Goal: Communication & Community: Ask a question

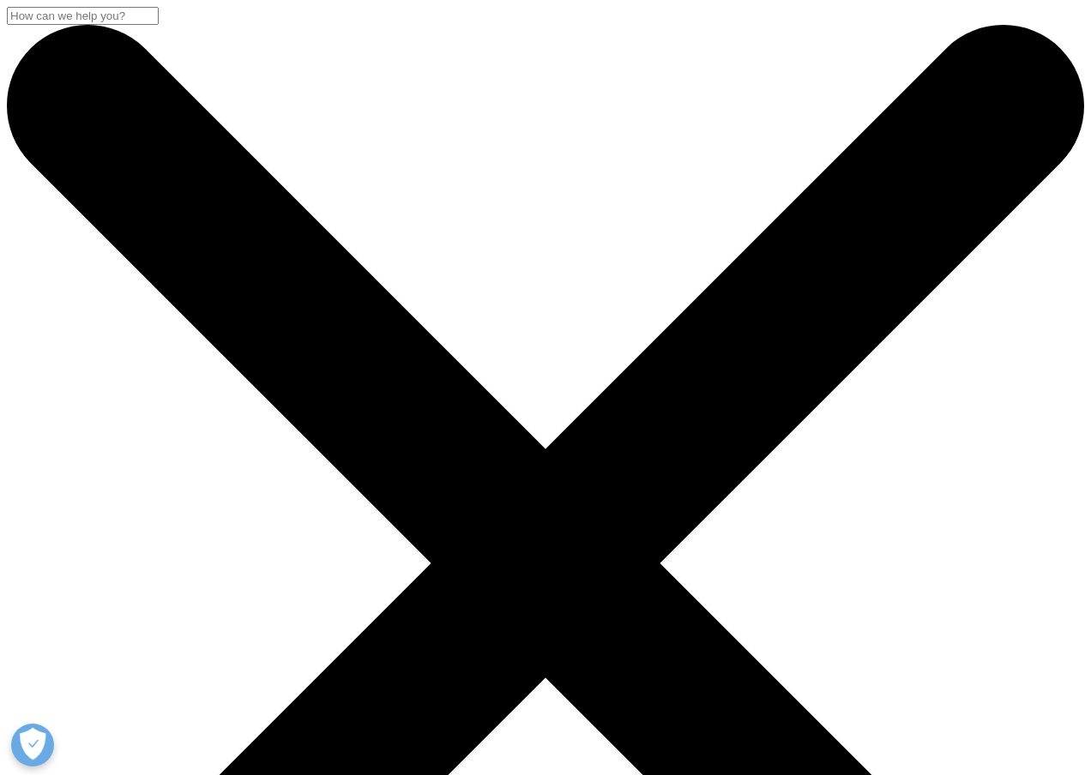
click at [183, 123] on link "Contact Us" at bounding box center [152, 130] width 62 height 15
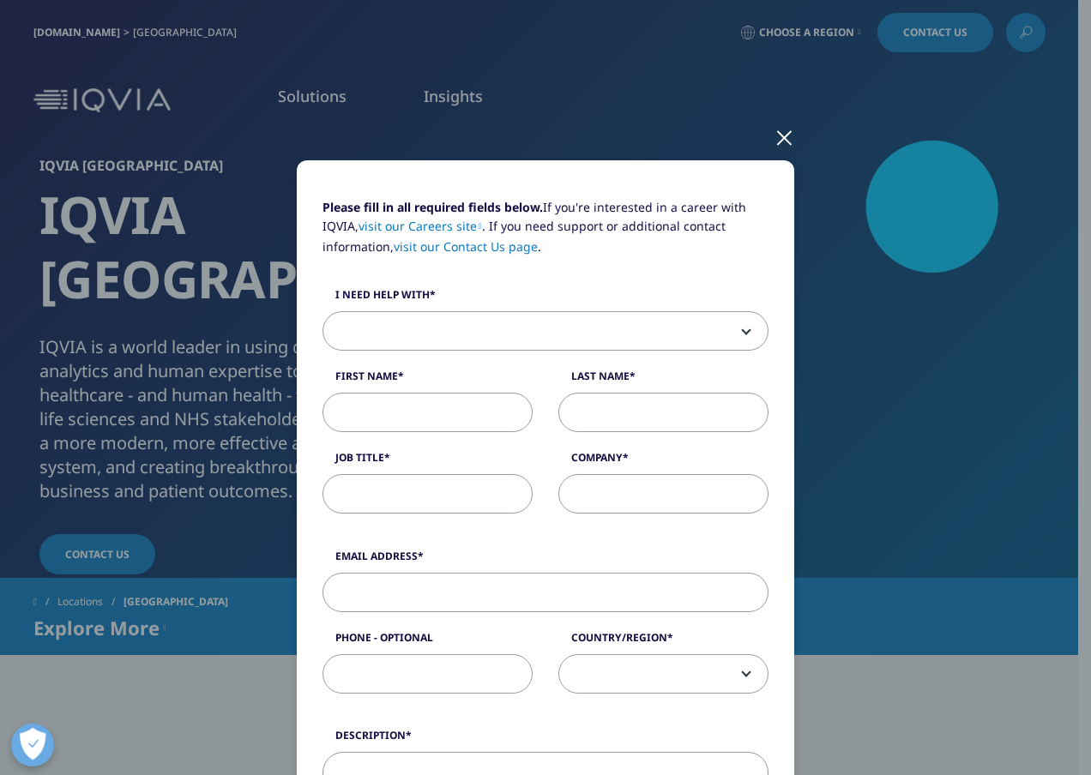
click at [780, 140] on div at bounding box center [784, 136] width 20 height 47
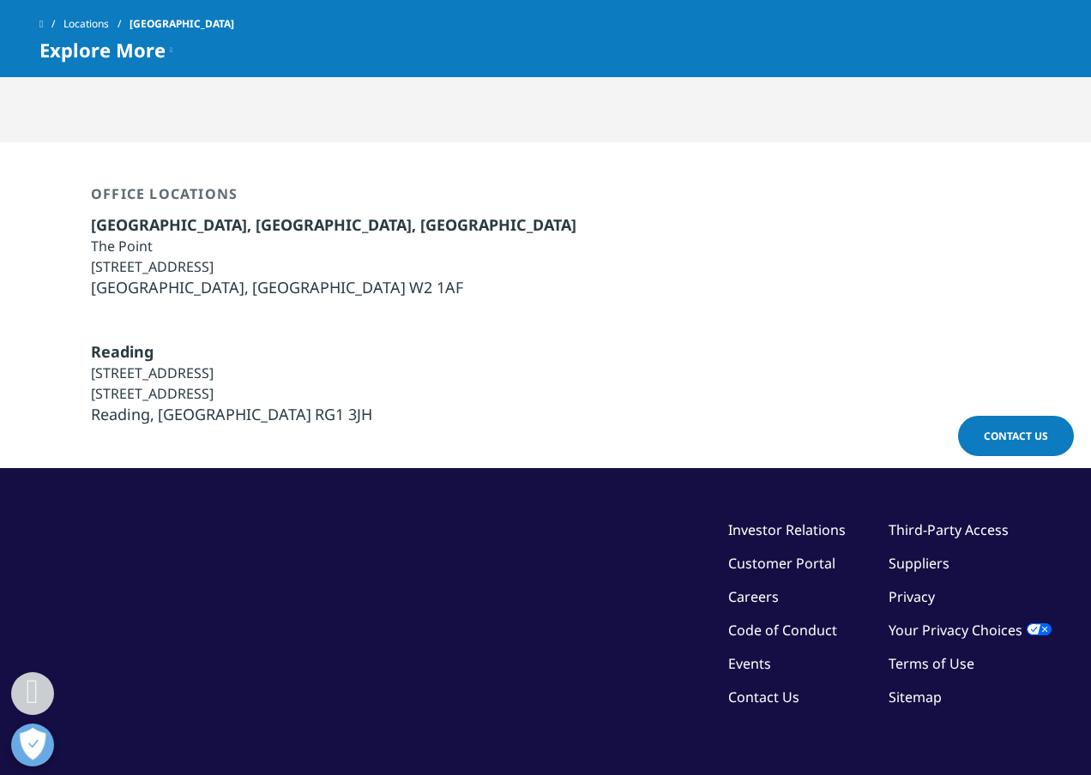
scroll to position [4209, 0]
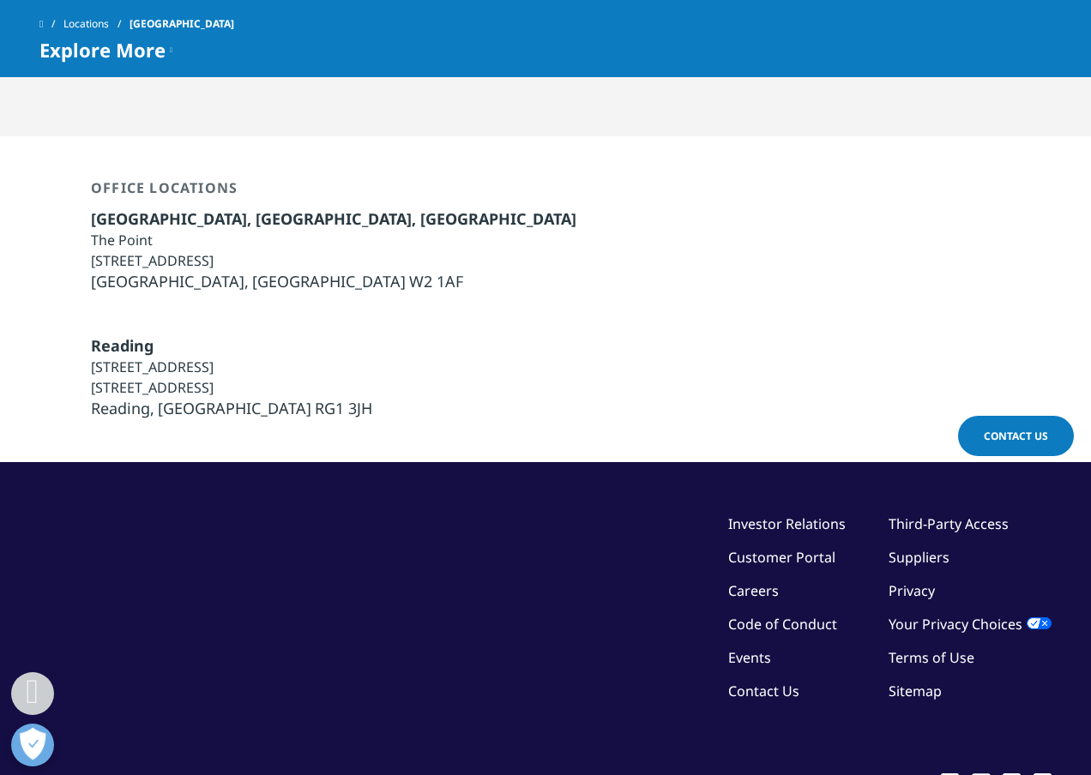
click at [763, 686] on link "Contact Us" at bounding box center [763, 691] width 71 height 19
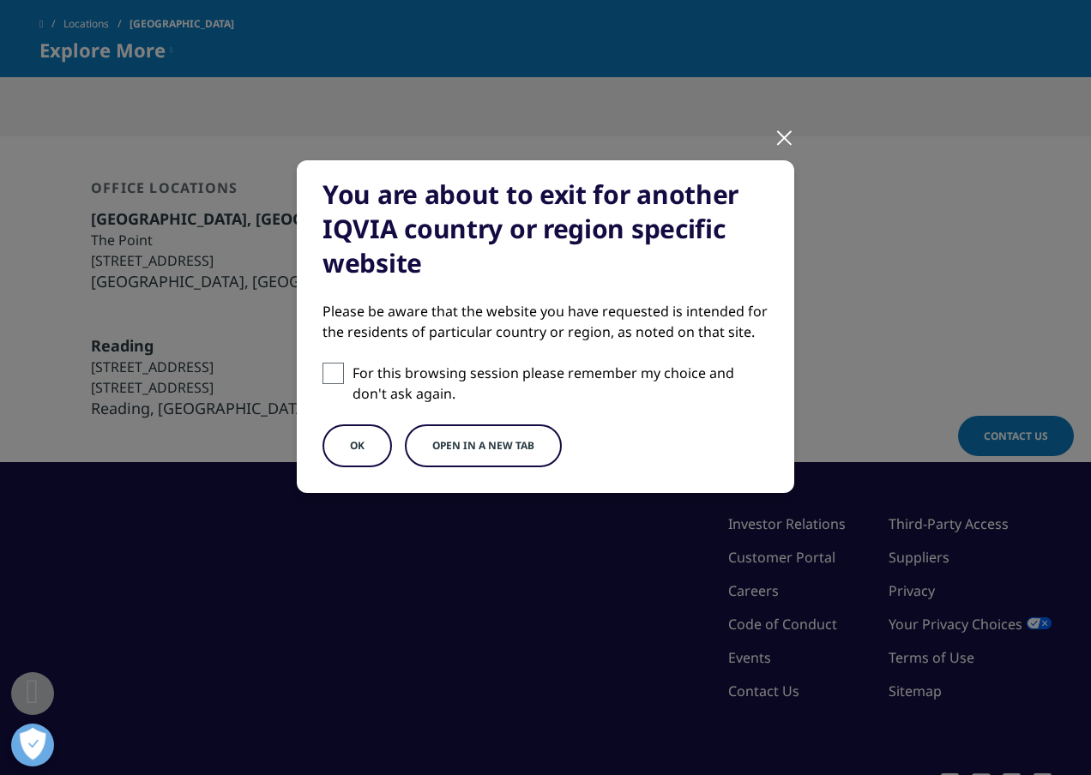
click at [780, 141] on div at bounding box center [784, 136] width 20 height 47
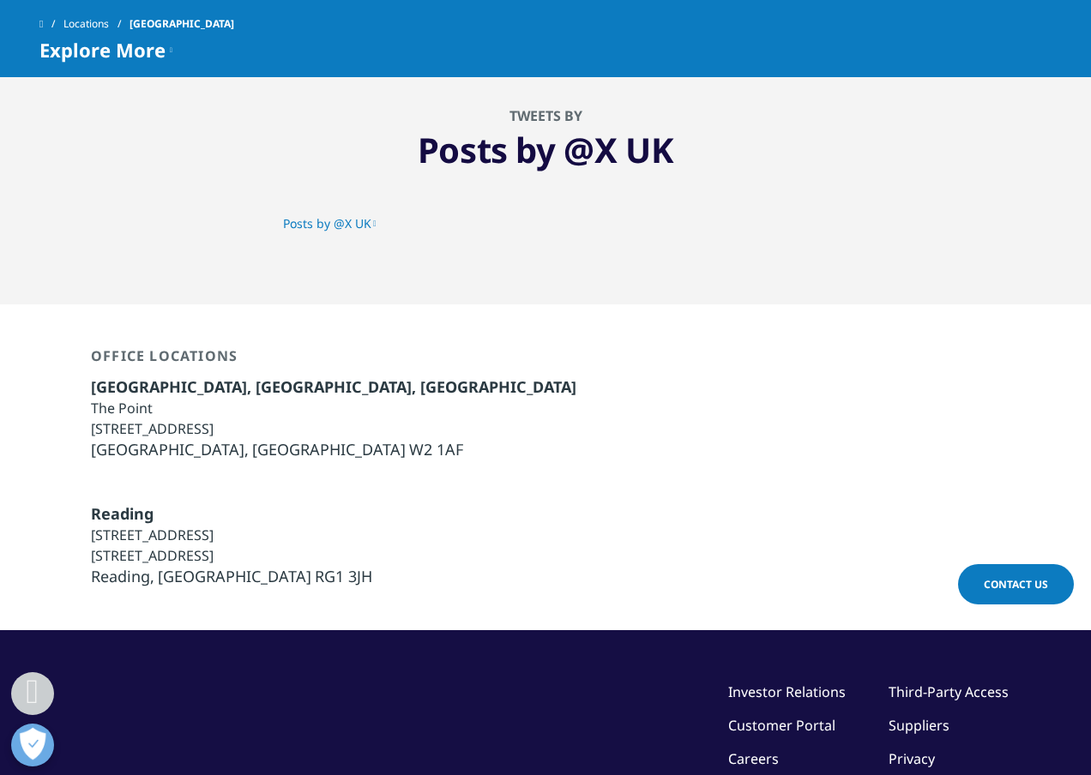
scroll to position [4061, 0]
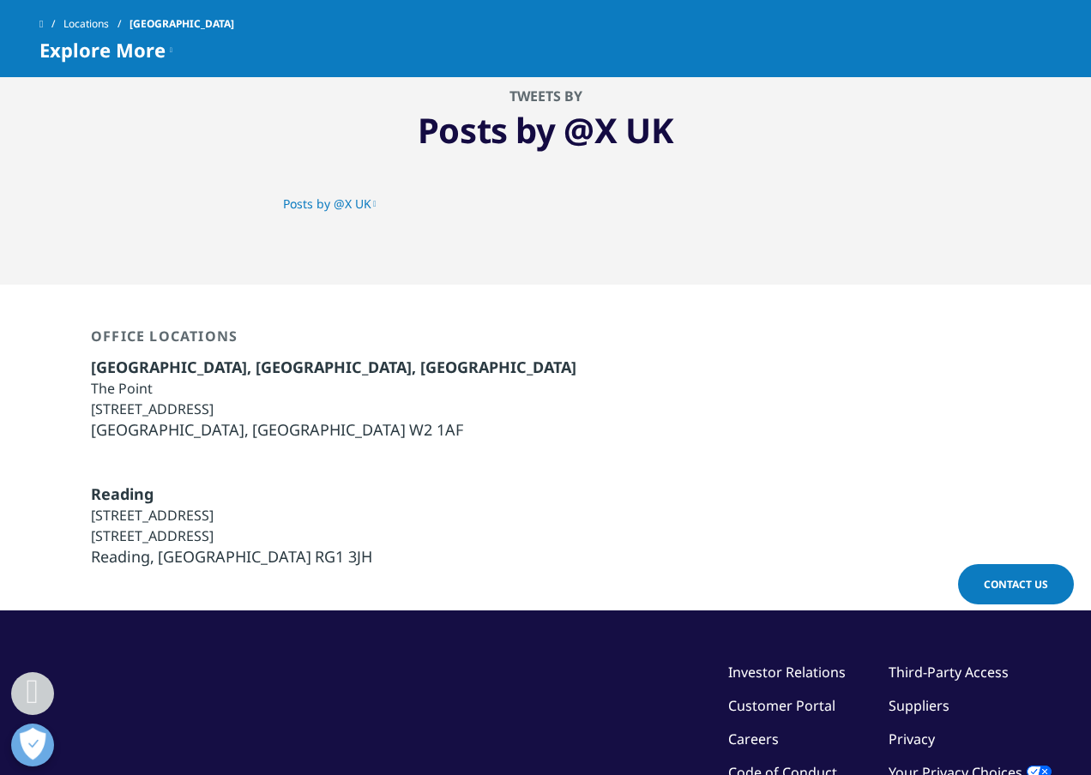
click at [1024, 583] on span "Contact Us" at bounding box center [1016, 584] width 64 height 15
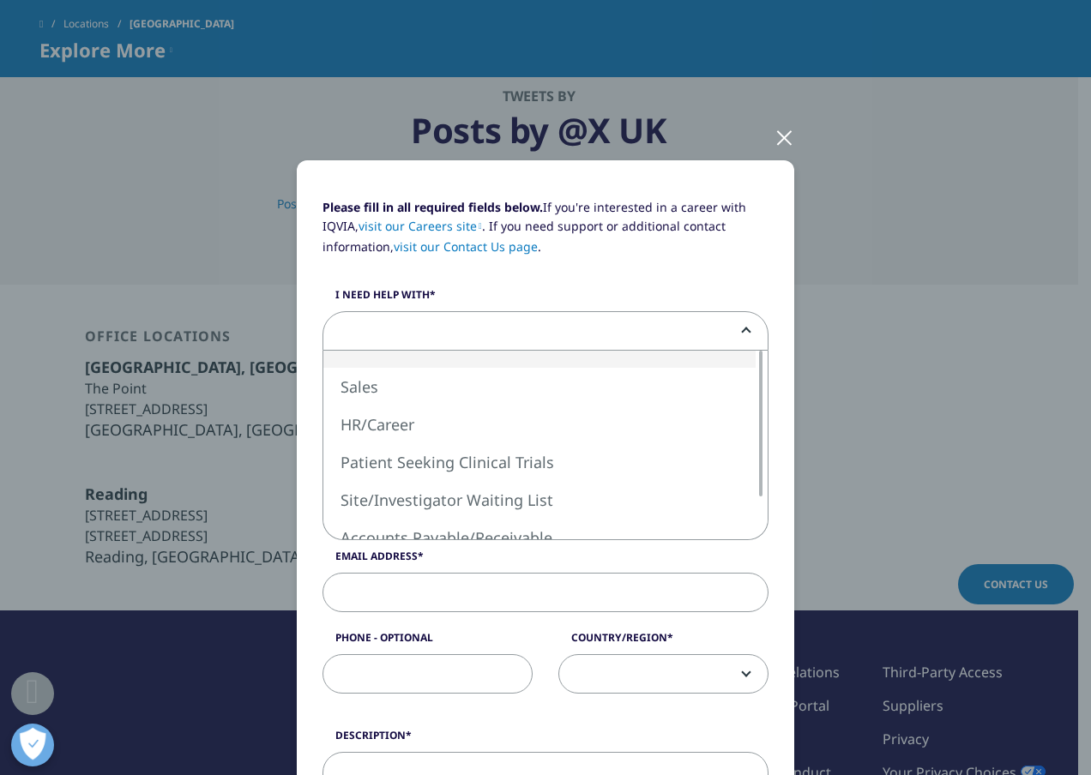
click at [736, 325] on span at bounding box center [545, 331] width 444 height 39
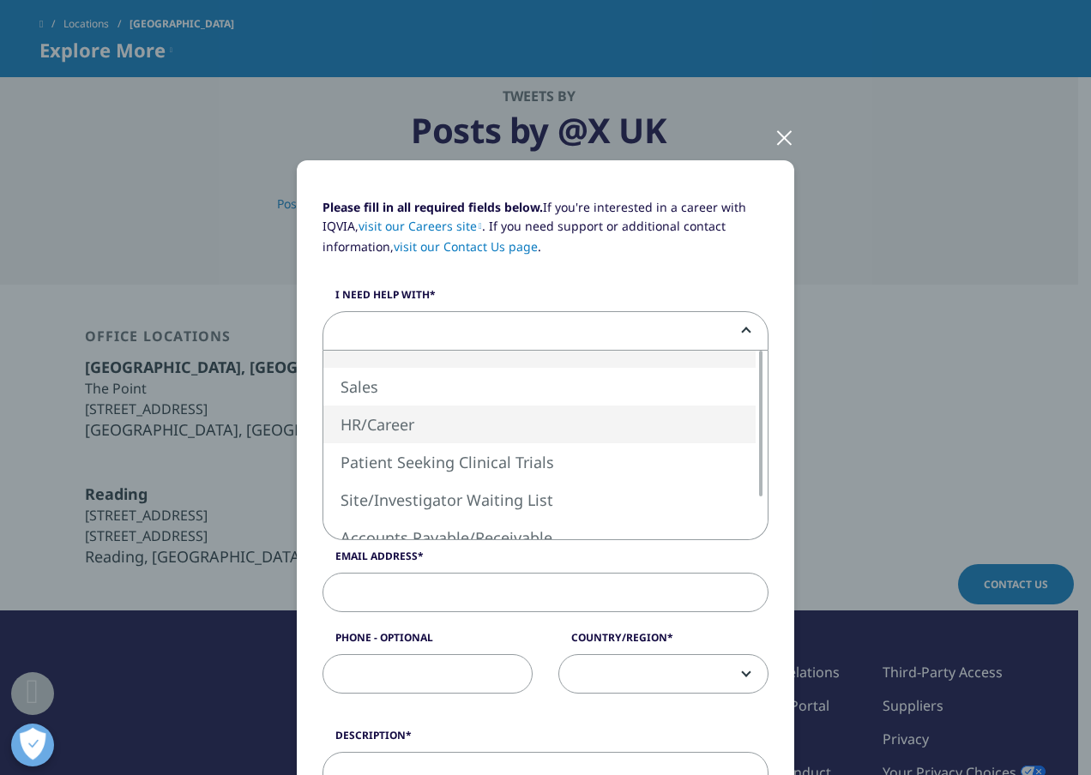
select select "HR Career"
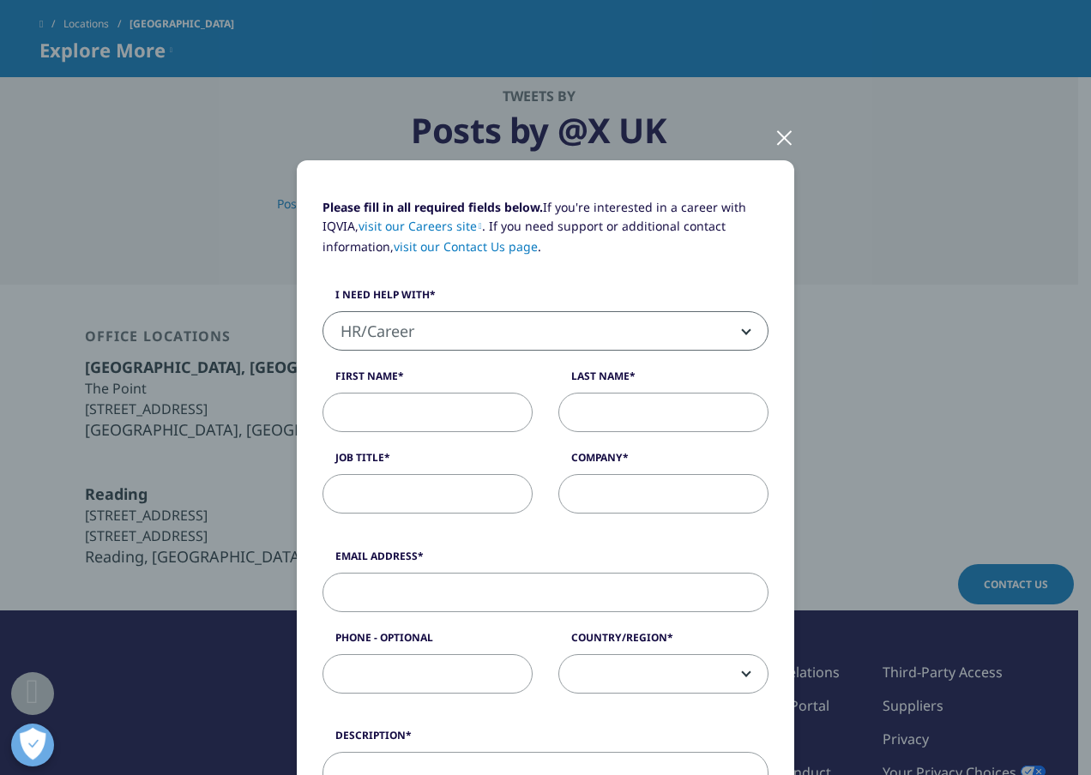
click at [743, 333] on span "HR/Career" at bounding box center [545, 330] width 446 height 39
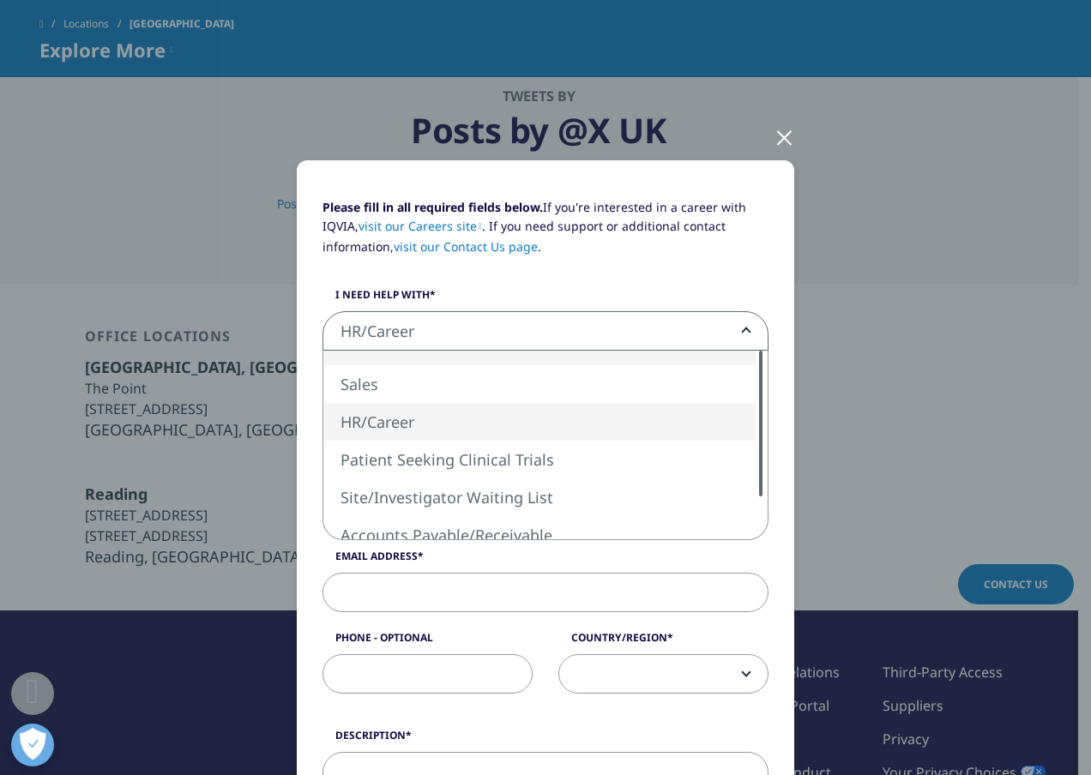
click at [746, 347] on div "Please fill in all required fields below. If you're interested in a career with…" at bounding box center [545, 705] width 446 height 1014
click at [762, 298] on div "I need help with Sales HR/Career Patient Seeking Clinical Trials Site/Investiga…" at bounding box center [546, 318] width 472 height 63
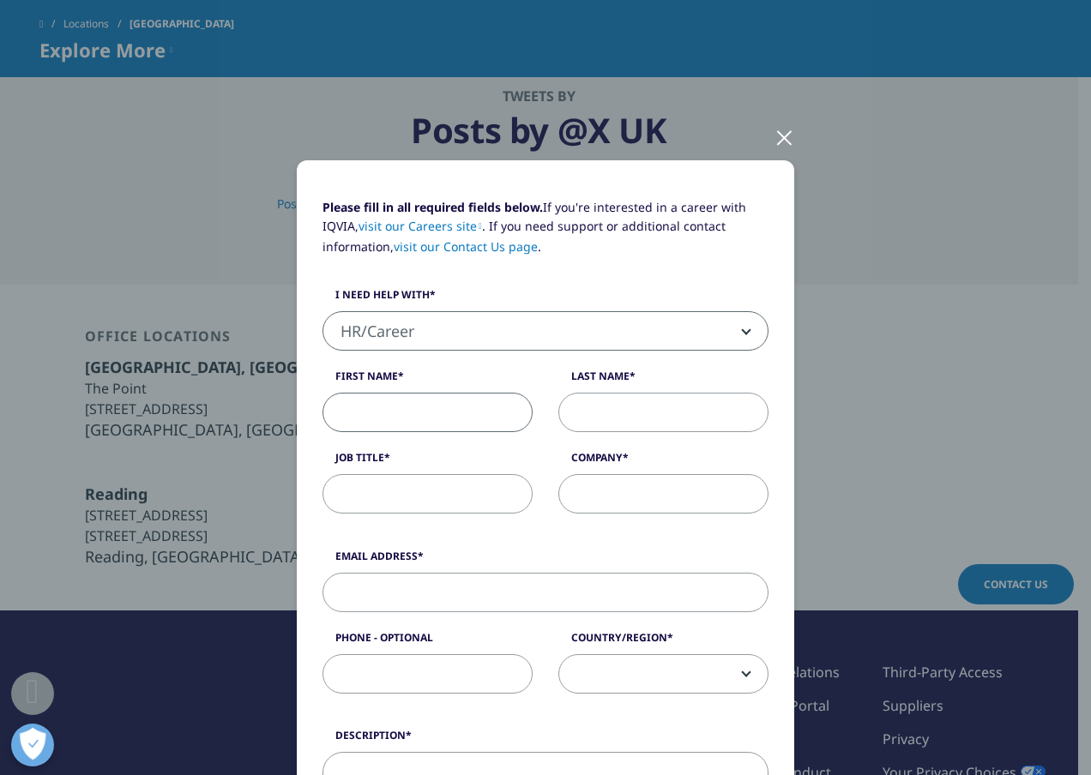
click at [458, 410] on input "First Name" at bounding box center [427, 412] width 210 height 39
type input "[PERSON_NAME]"
type input "Stirling"
type input "Stirling Media Ltd"
type input "[EMAIL_ADDRESS][DOMAIN_NAME]"
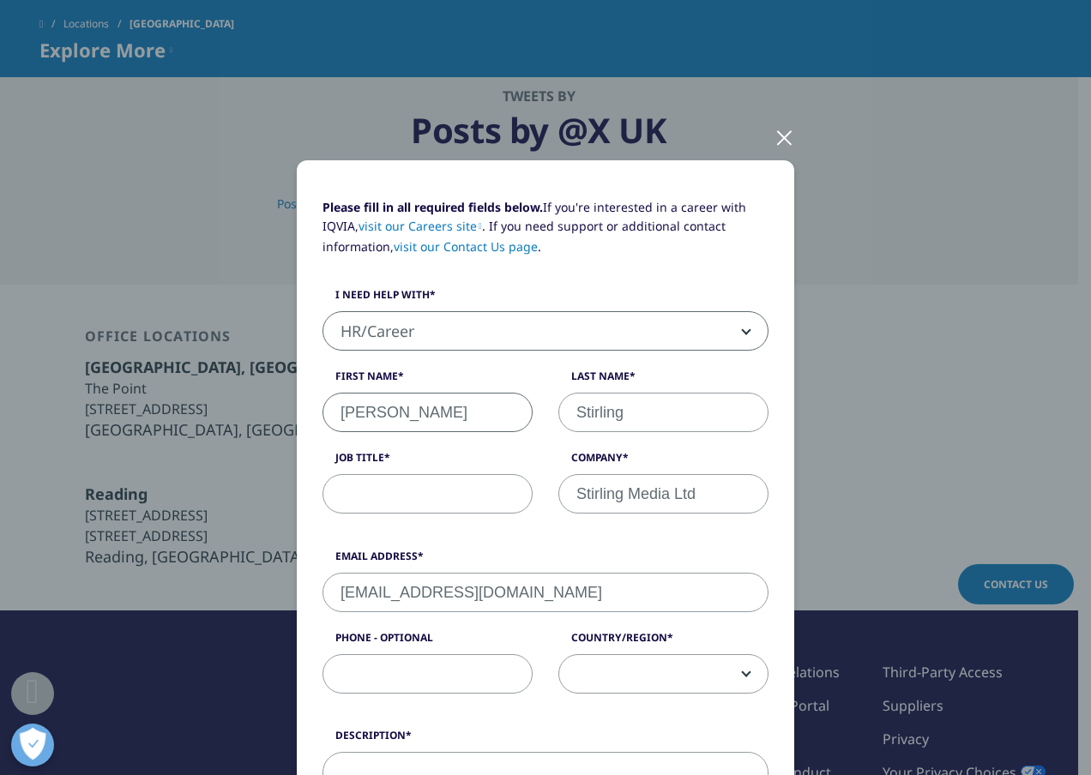
type input "07920179496"
select select "[GEOGRAPHIC_DATA]"
click at [435, 495] on input "Job Title" at bounding box center [427, 493] width 210 height 39
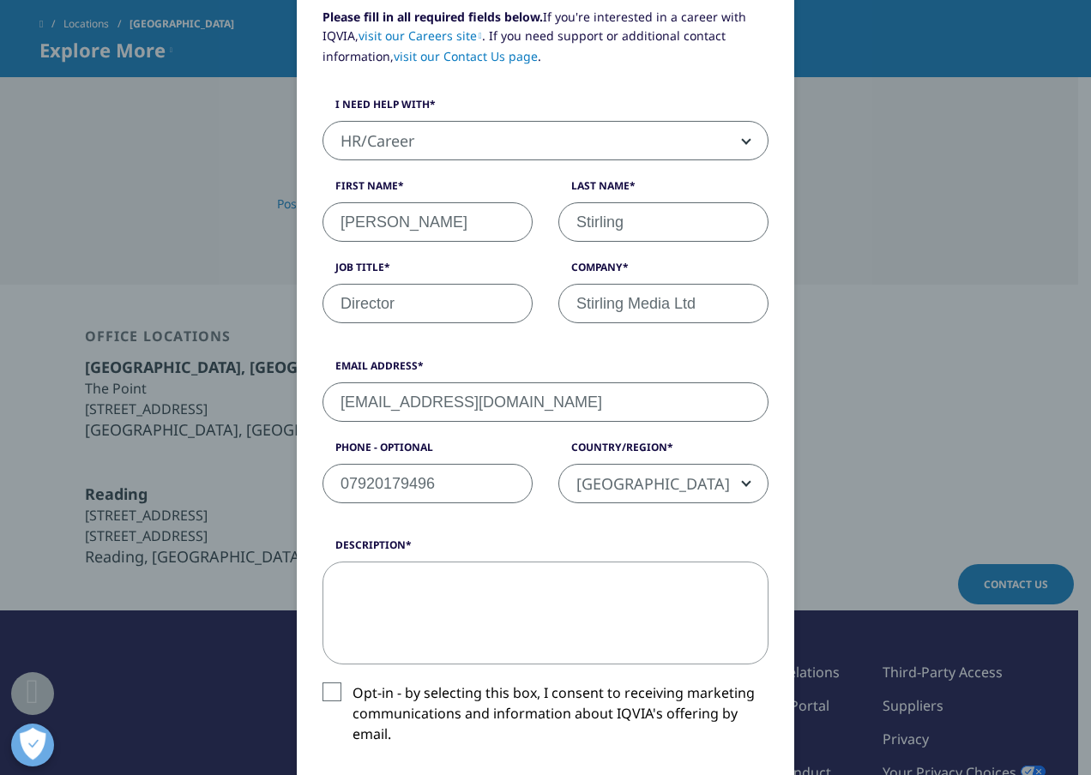
scroll to position [212, 0]
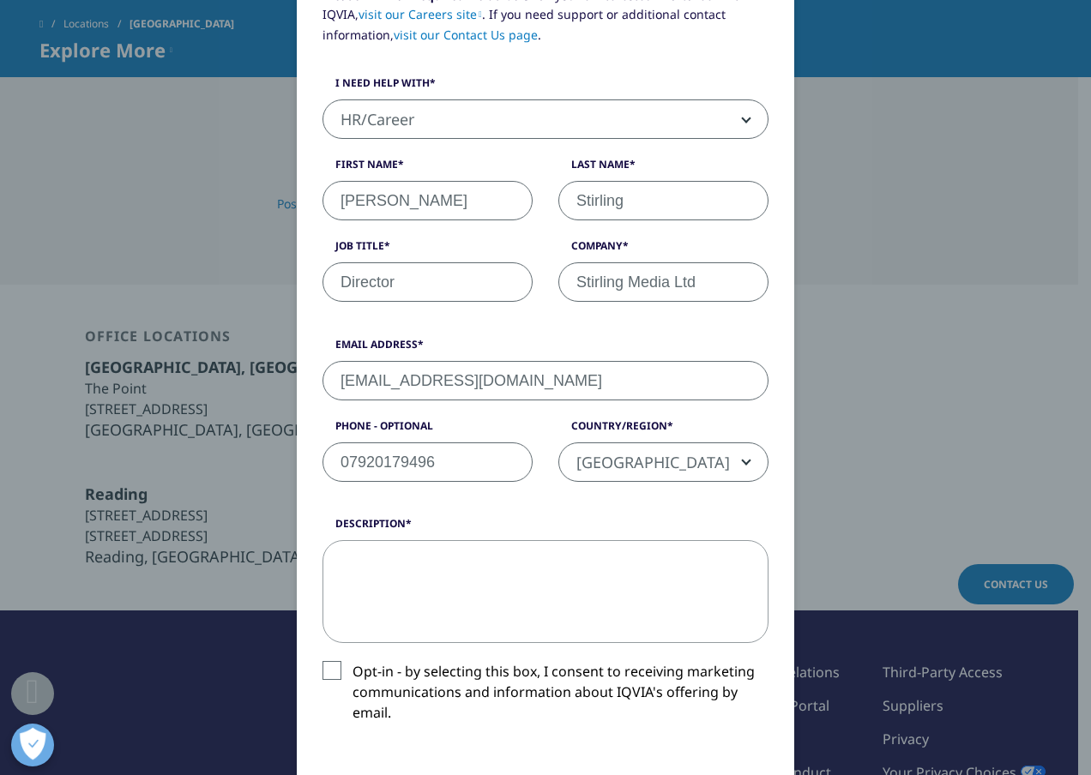
type input "Director"
drag, startPoint x: 376, startPoint y: 379, endPoint x: 521, endPoint y: 383, distance: 145.0
click at [521, 383] on input "[EMAIL_ADDRESS][DOMAIN_NAME]" at bounding box center [545, 380] width 446 height 39
type input "[EMAIL_ADDRESS][DOMAIN_NAME]"
click at [431, 576] on textarea "Description" at bounding box center [545, 591] width 446 height 103
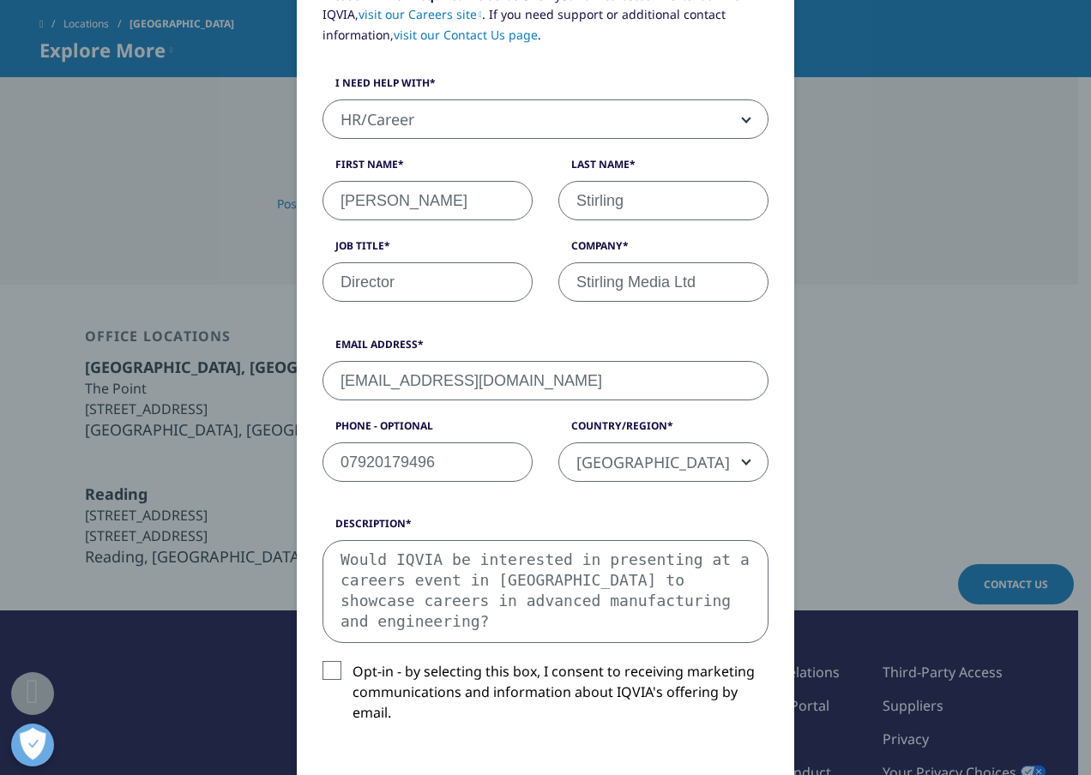
paste textarea "[URL][DOMAIN_NAME]"
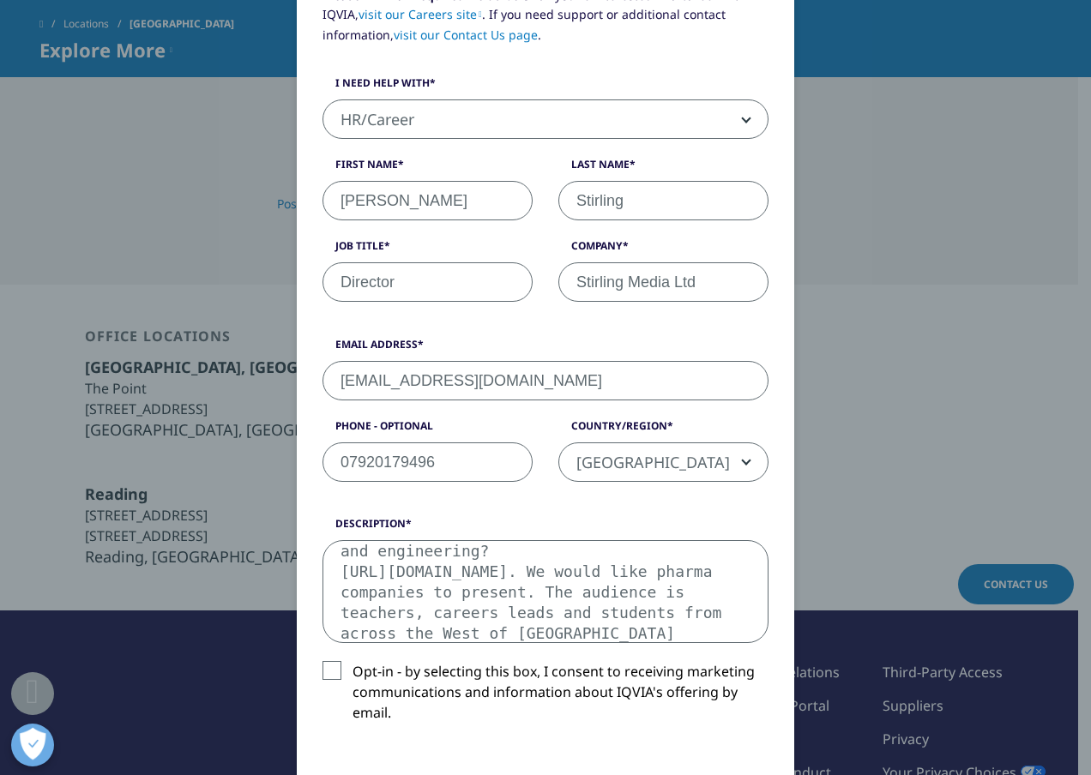
scroll to position [91, 0]
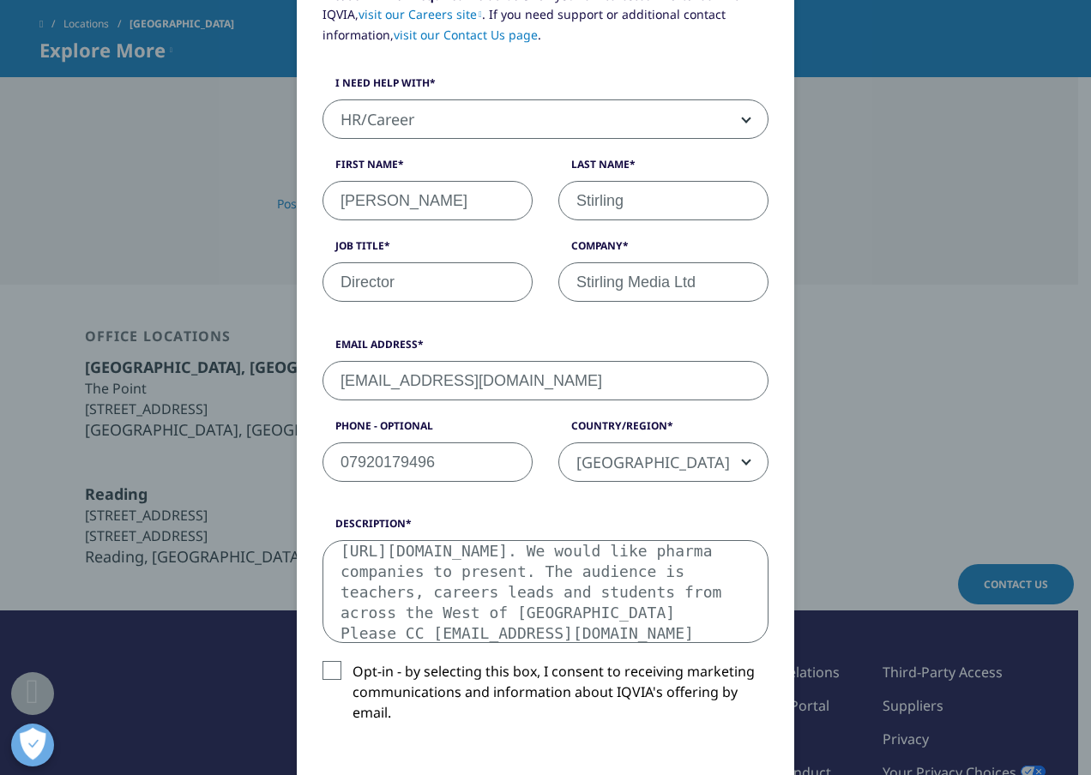
click at [327, 666] on label "Opt-in - by selecting this box, I consent to receiving marketing communications…" at bounding box center [545, 696] width 446 height 71
click at [352, 661] on input "Opt-in - by selecting this box, I consent to receiving marketing communications…" at bounding box center [352, 661] width 0 height 0
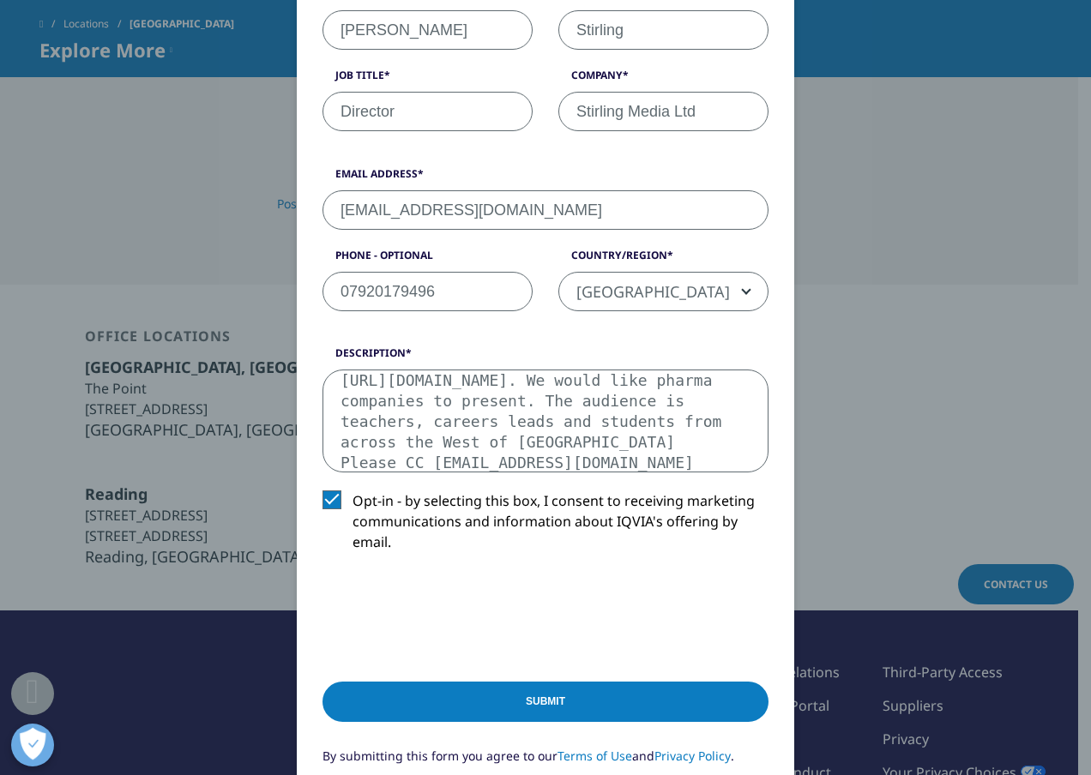
scroll to position [383, 0]
click at [657, 419] on textarea "Would IQVIA be interested in presenting at a careers event in [GEOGRAPHIC_DATA]…" at bounding box center [545, 420] width 446 height 103
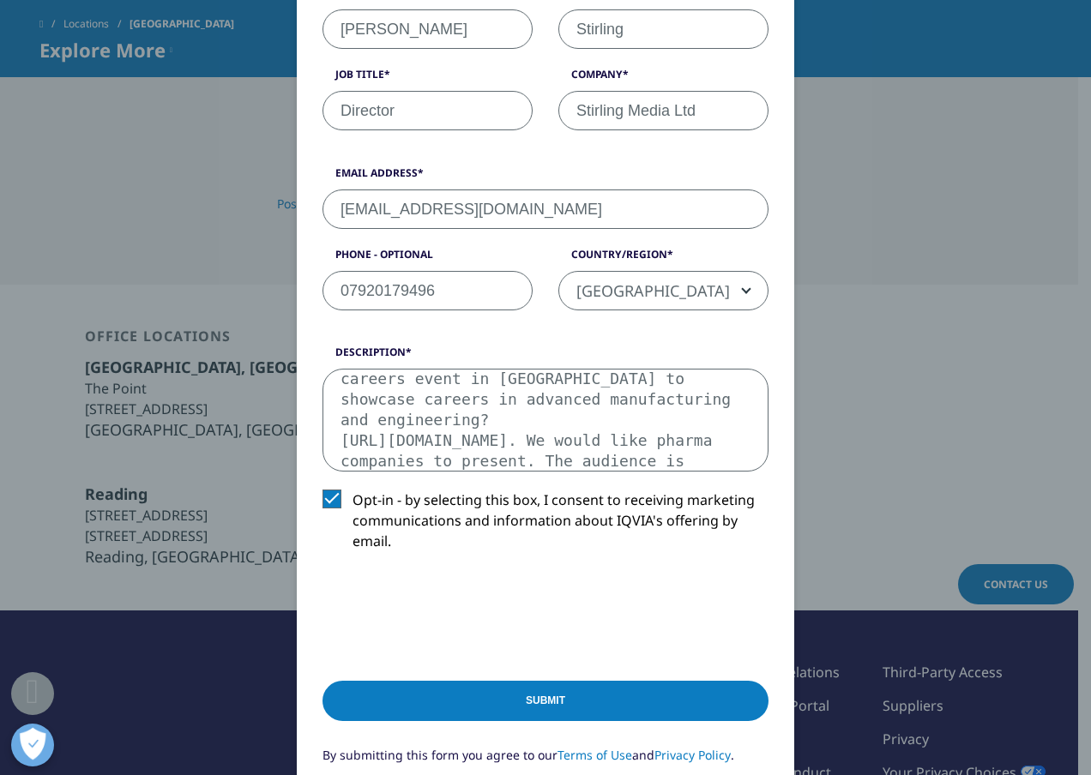
click at [474, 438] on textarea "Would IQVIA be interested in presenting at a careers event in [GEOGRAPHIC_DATA]…" at bounding box center [545, 420] width 446 height 103
click at [688, 456] on textarea "Would IQVIA be interested in presenting at a careers event in [GEOGRAPHIC_DATA]…" at bounding box center [545, 420] width 446 height 103
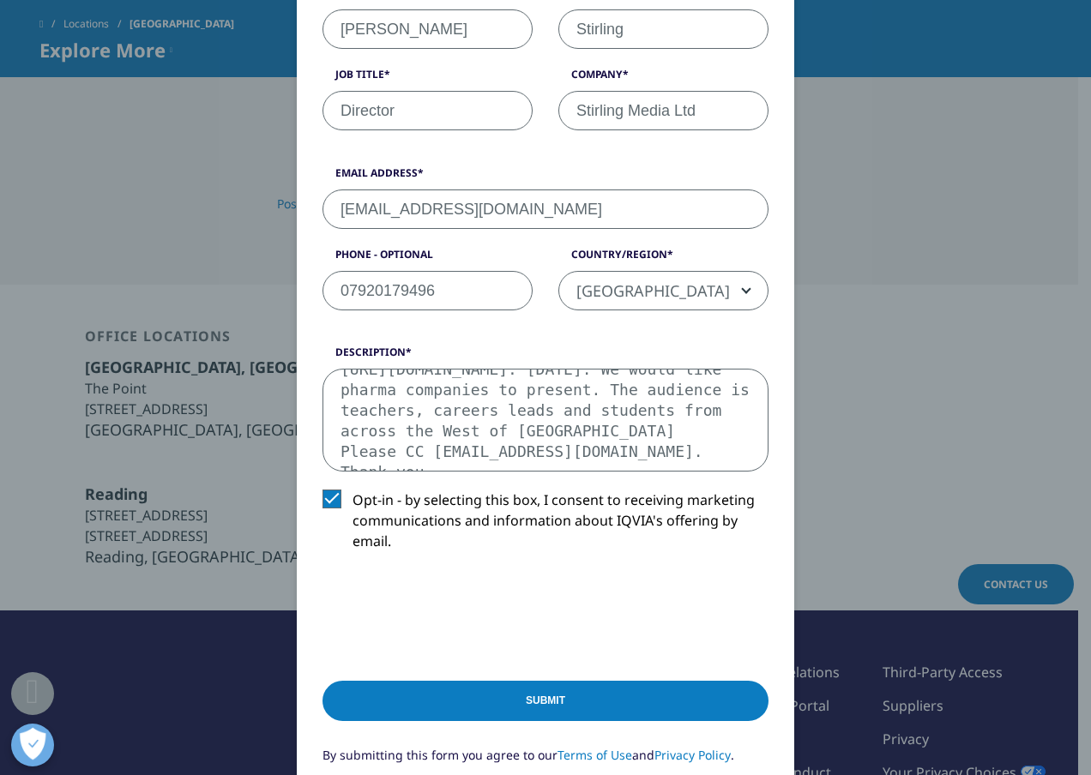
scroll to position [111, 0]
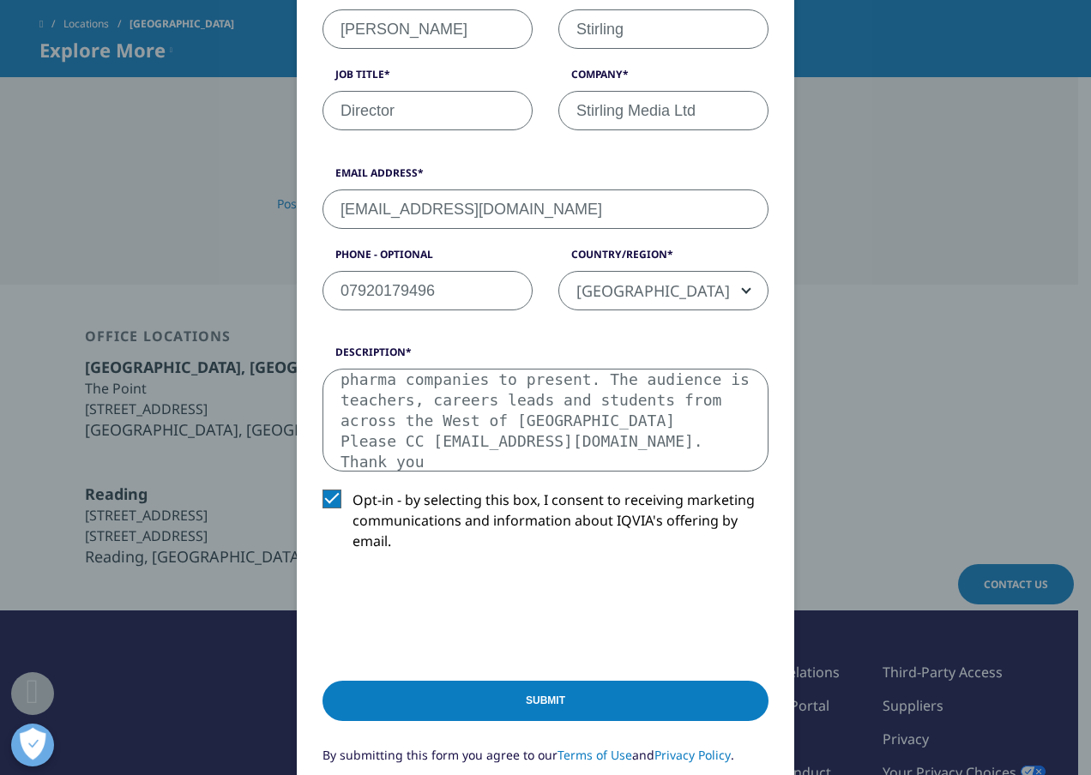
click at [681, 437] on textarea "Would IQVIA be interested in presenting at a careers event in [GEOGRAPHIC_DATA]…" at bounding box center [545, 420] width 446 height 103
type textarea "Would IQVIA be interested in presenting at a careers event in [GEOGRAPHIC_DATA]…"
click at [590, 694] on input "Submit" at bounding box center [545, 701] width 446 height 40
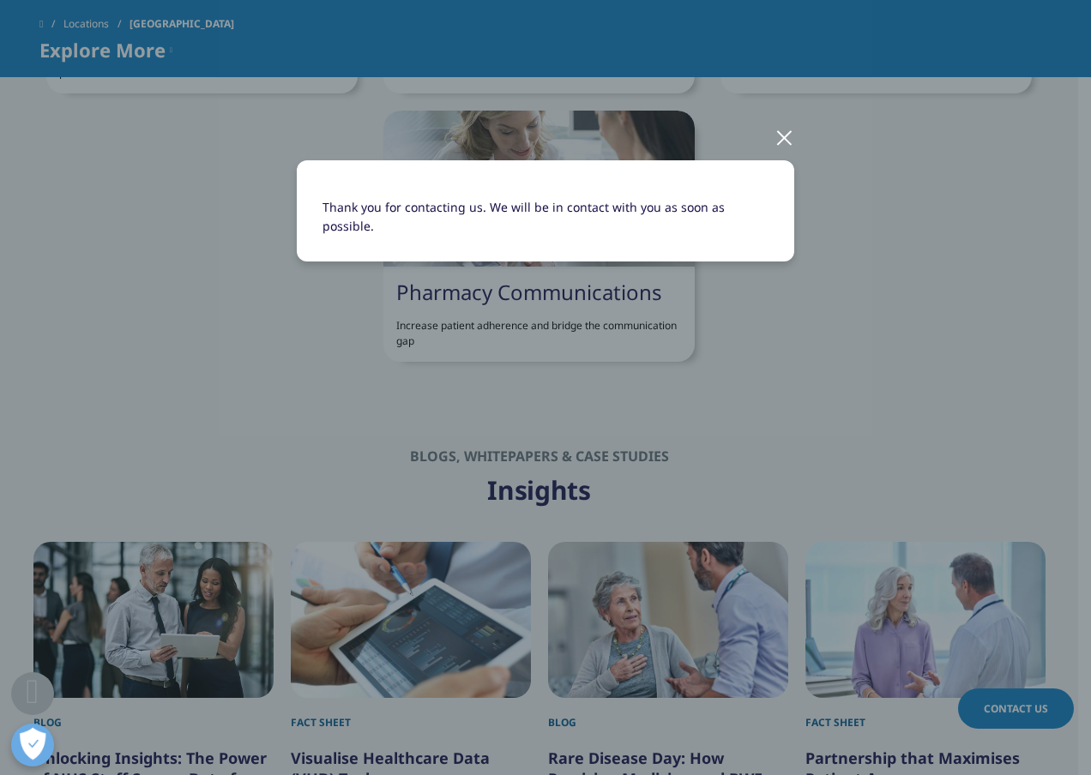
scroll to position [112, 0]
